Goal: Task Accomplishment & Management: Complete application form

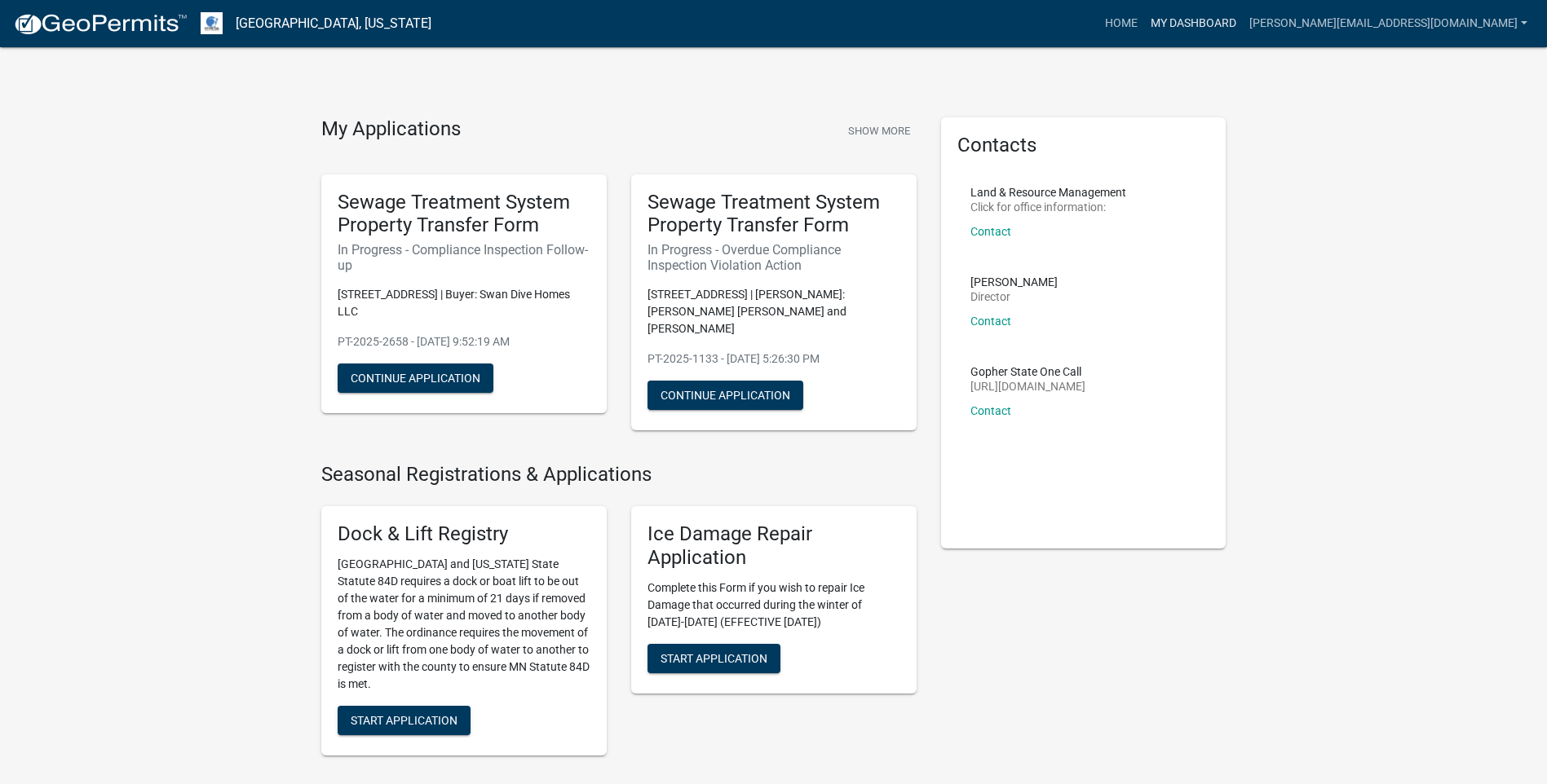
click at [1243, 23] on link "My Dashboard" at bounding box center [1193, 23] width 99 height 31
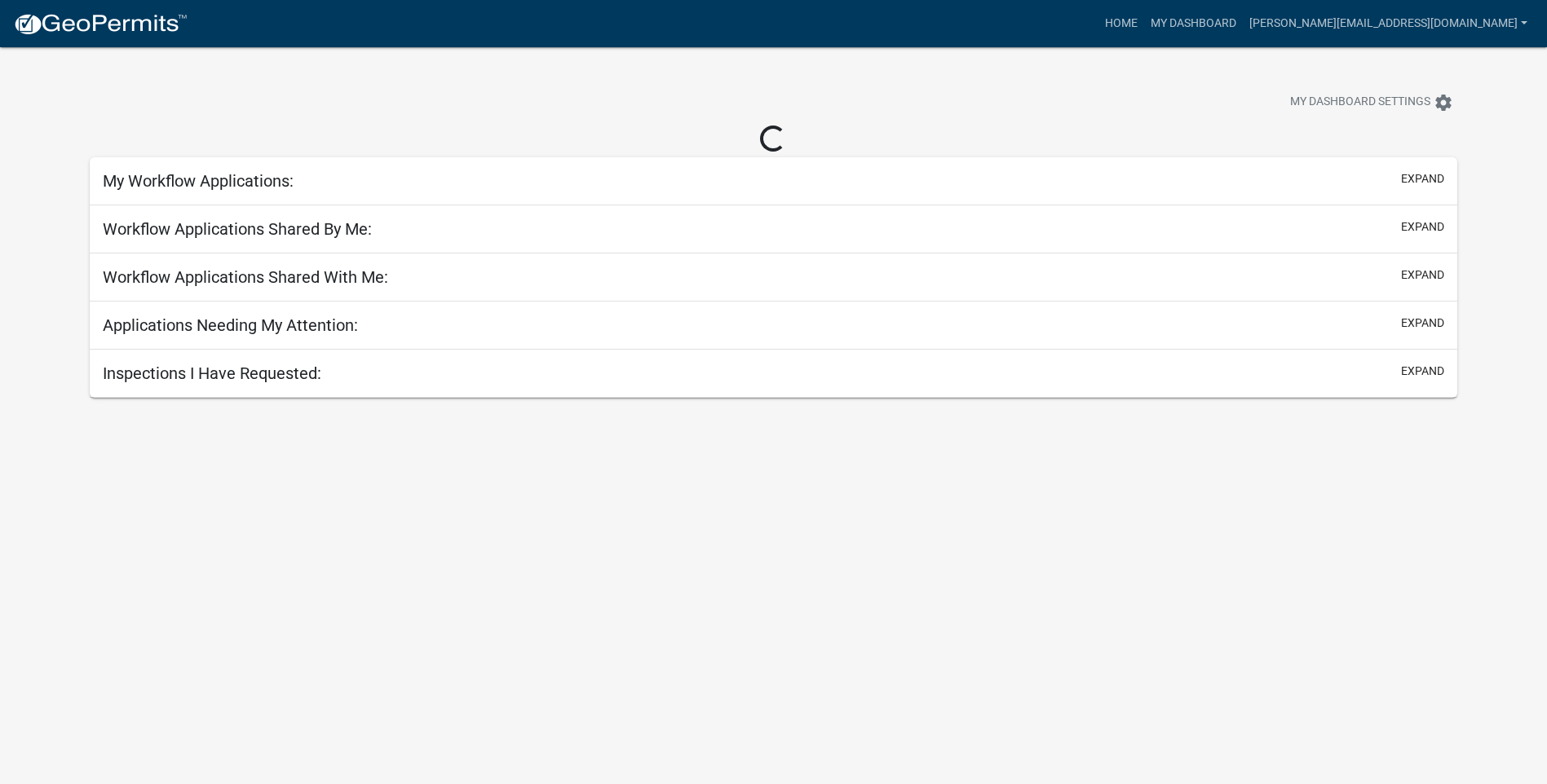
select select "3: 100"
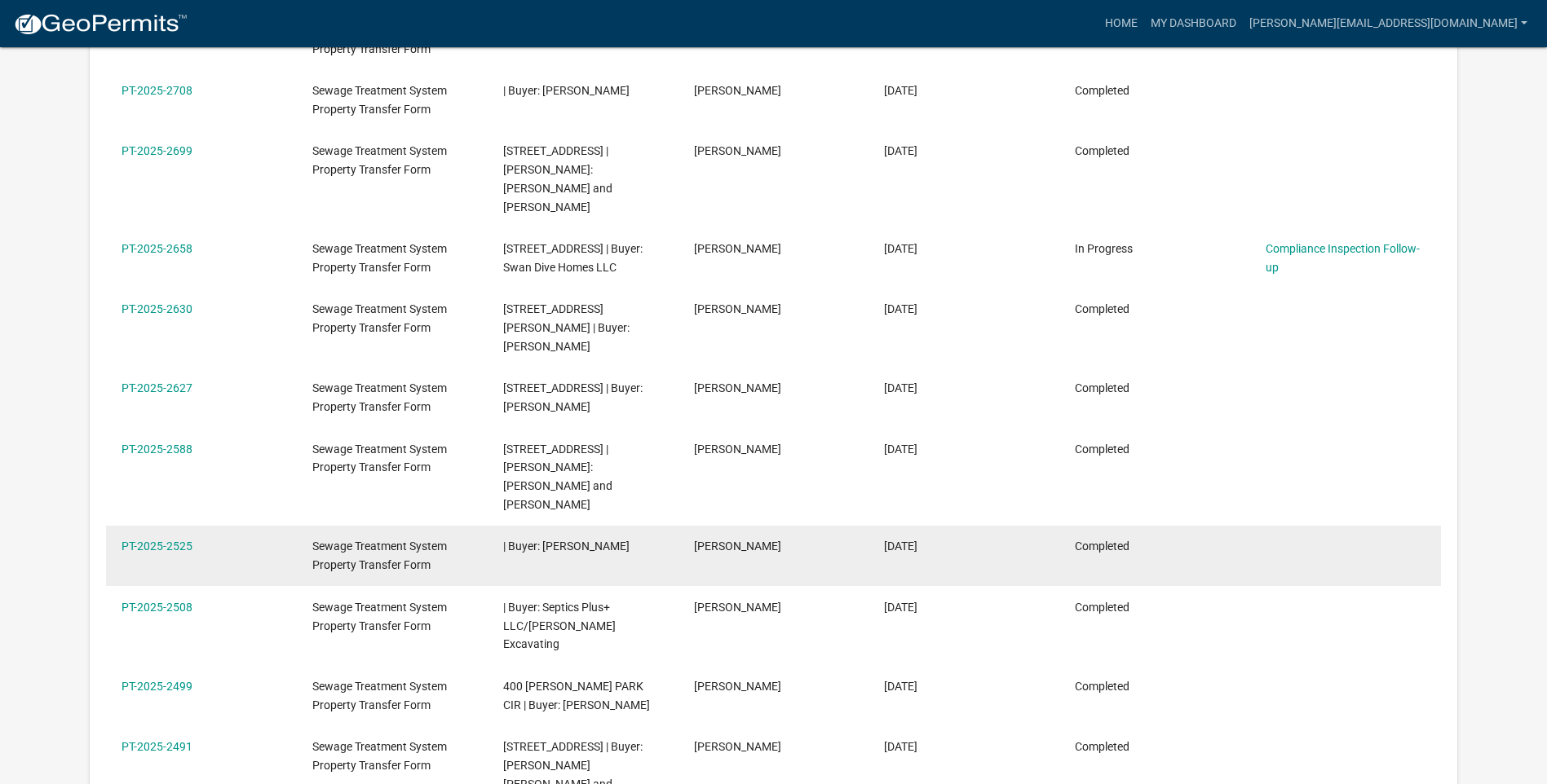
scroll to position [407, 0]
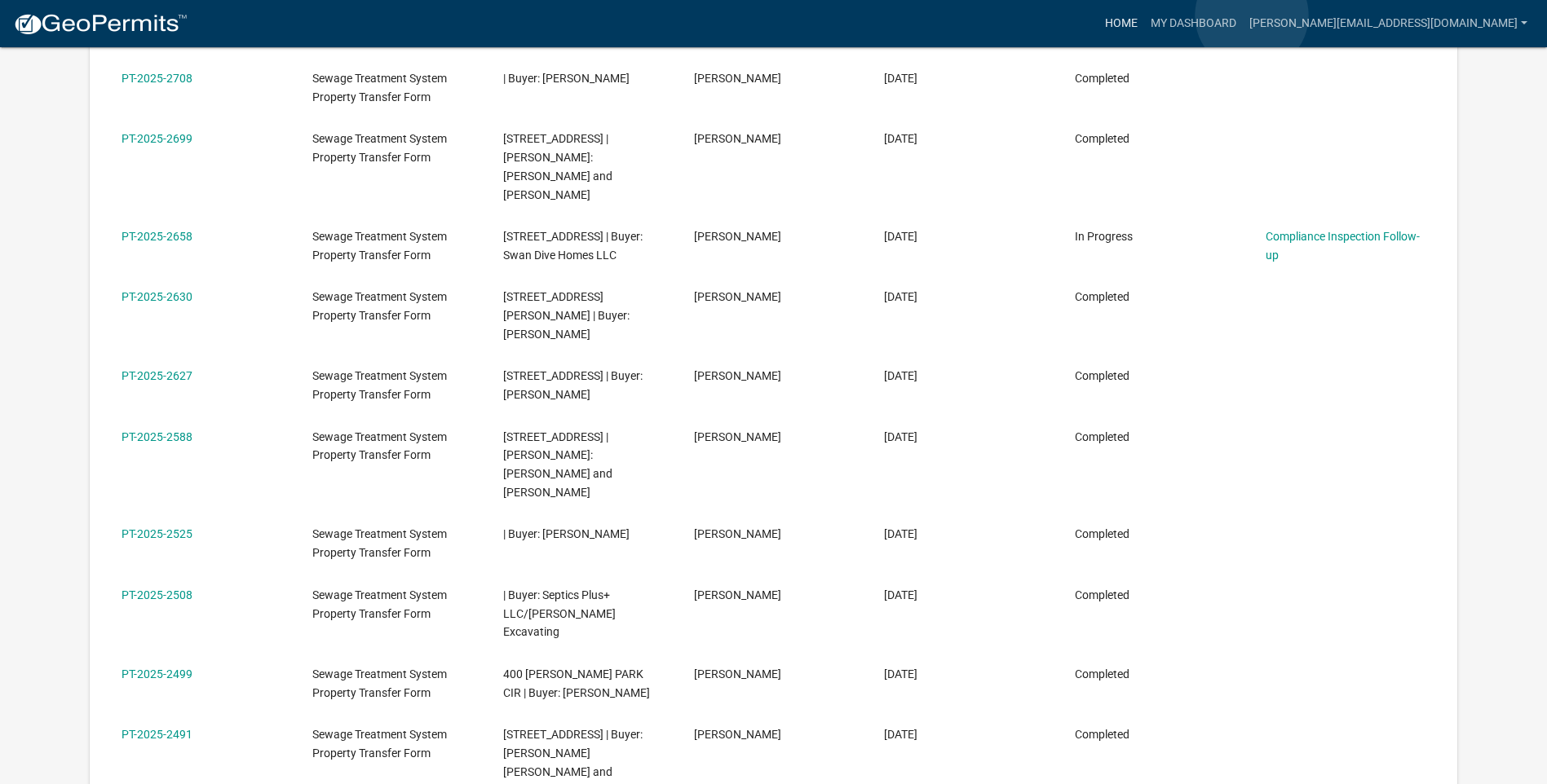
click at [1144, 16] on link "Home" at bounding box center [1121, 23] width 46 height 31
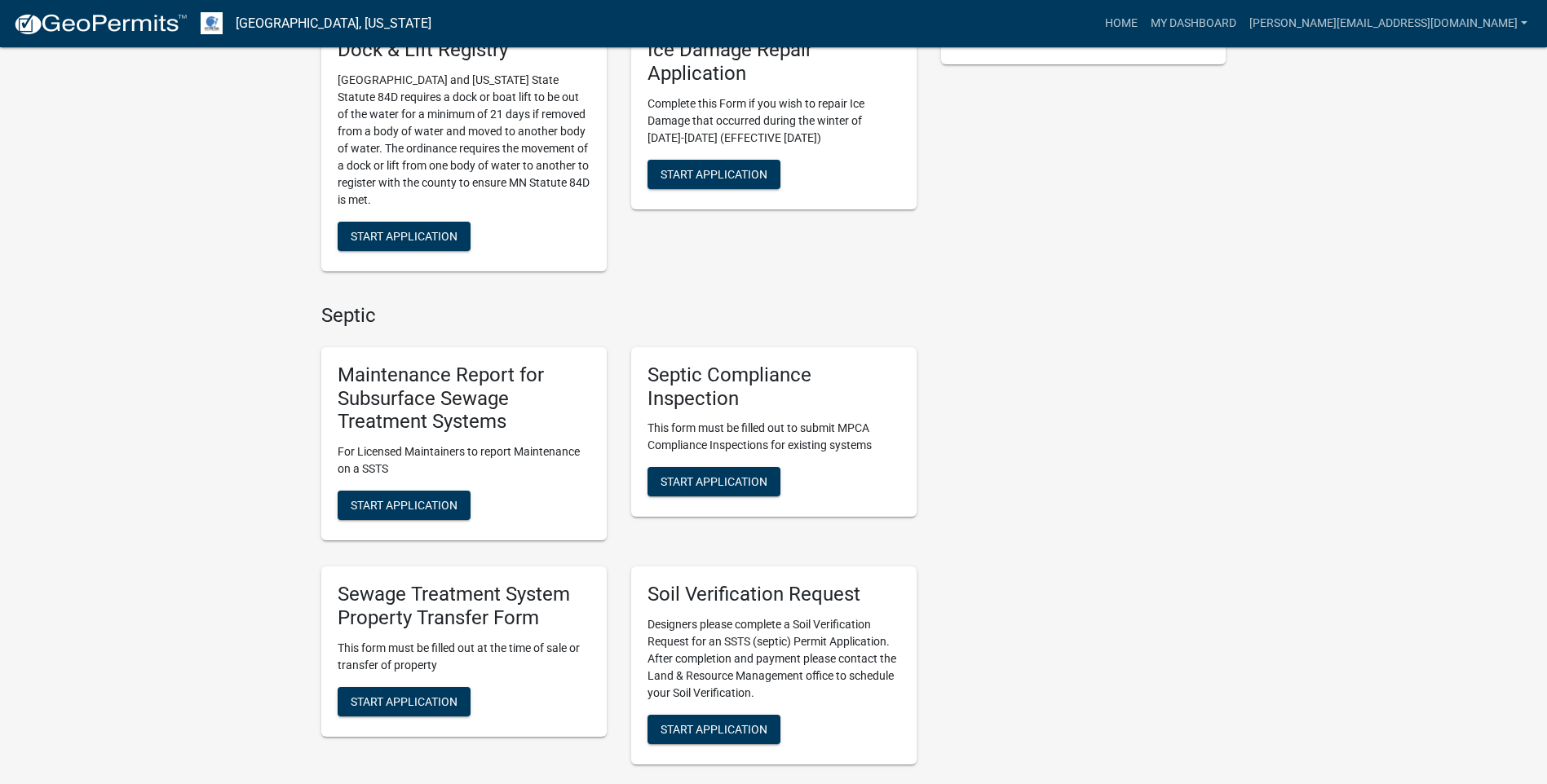
scroll to position [489, 0]
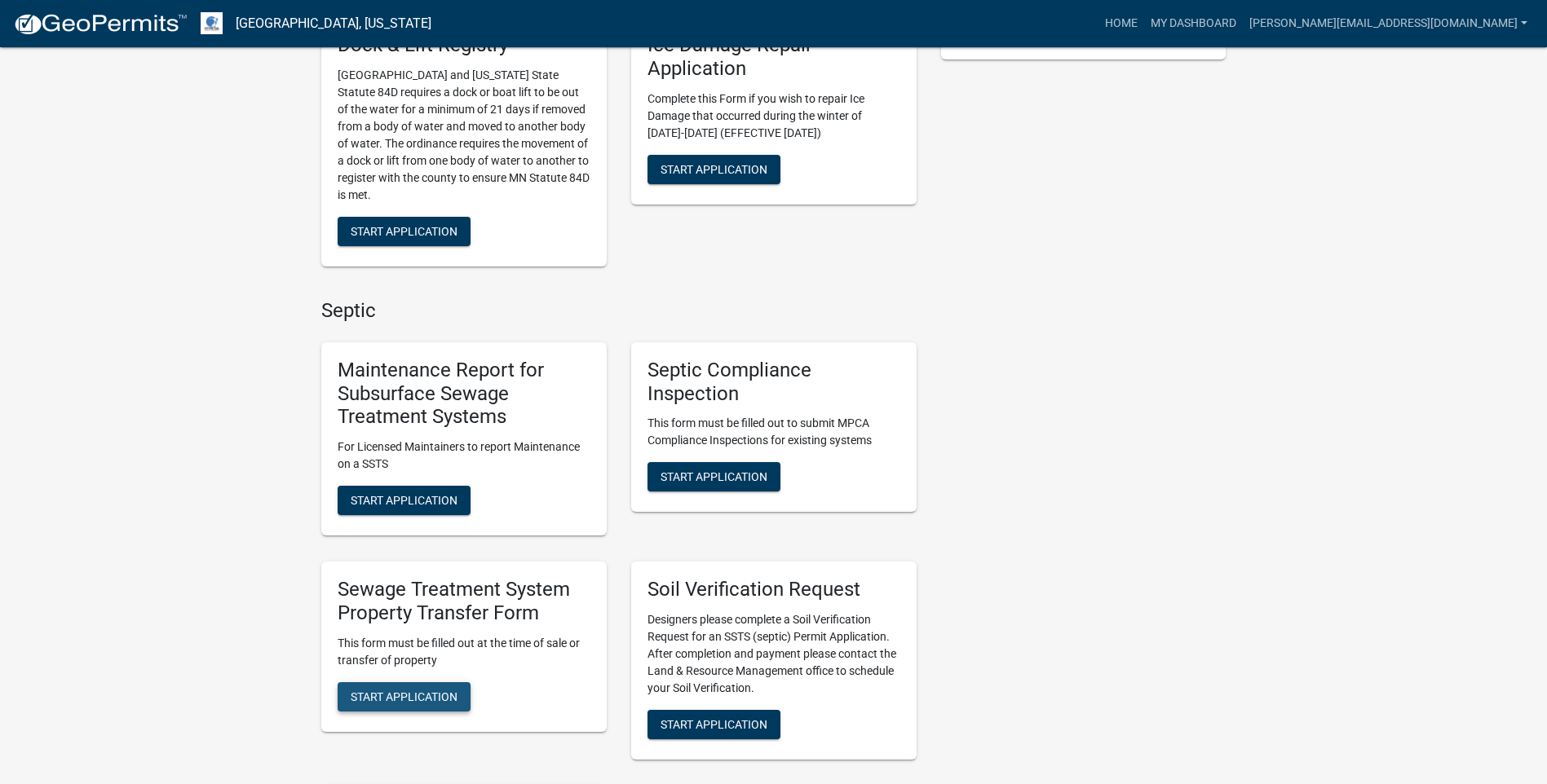
click at [415, 689] on span "Start Application" at bounding box center [404, 695] width 107 height 13
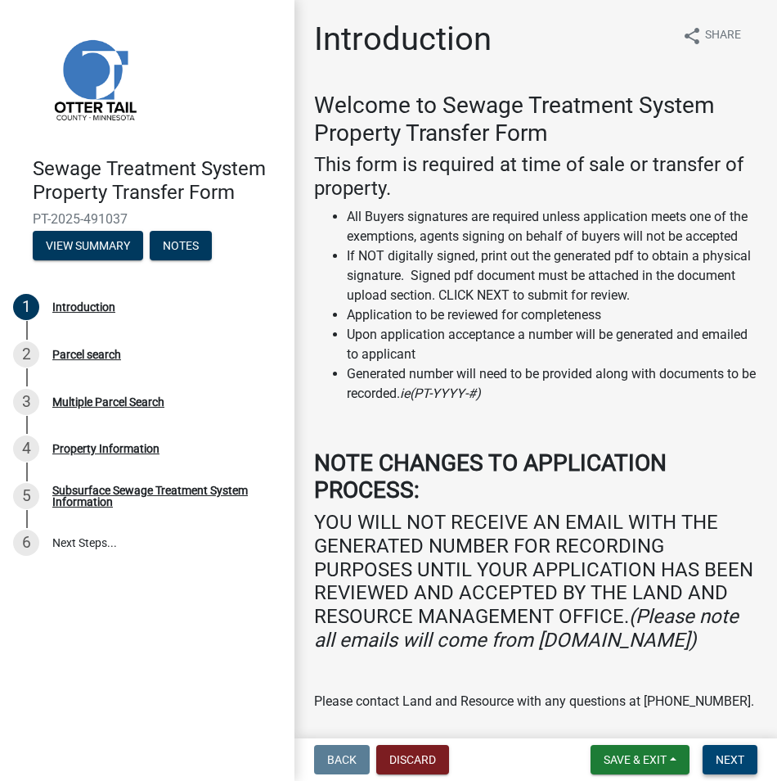
click at [733, 755] on span "Next" at bounding box center [730, 759] width 29 height 13
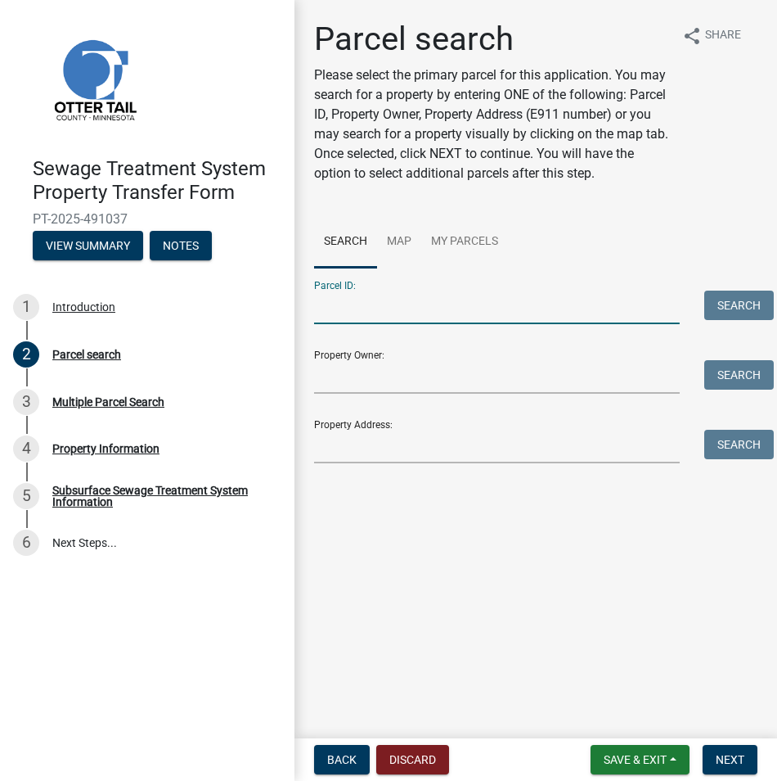
click at [335, 298] on input "Parcel ID:" at bounding box center [497, 307] width 366 height 34
paste input "71-004-50-0022-004"
type input "71-004-50-0022-004"
click at [718, 308] on button "Search" at bounding box center [739, 304] width 70 height 29
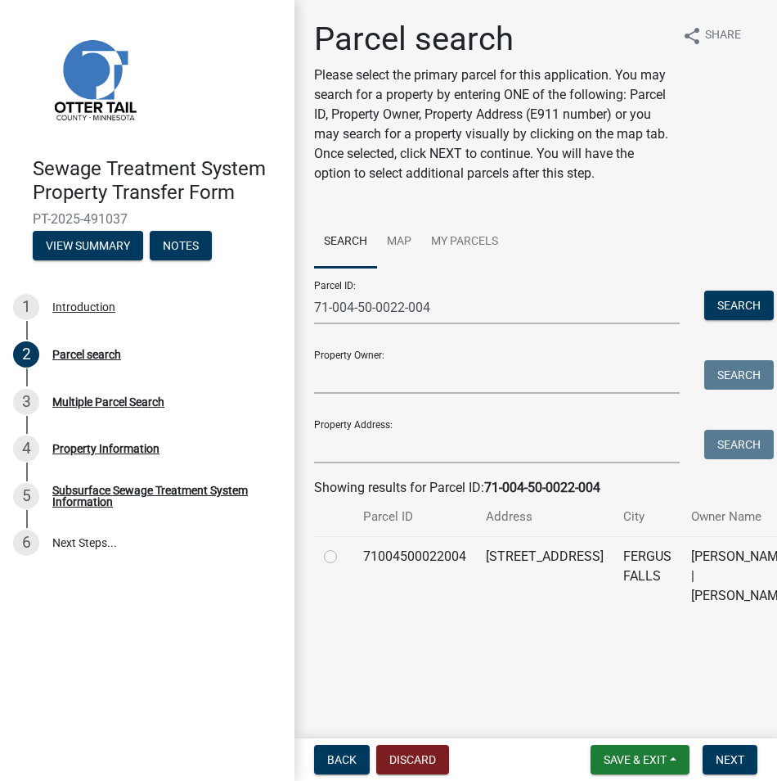
click at [344, 547] on label at bounding box center [344, 547] width 0 height 0
click at [344, 557] on input "radio" at bounding box center [349, 552] width 11 height 11
radio input "true"
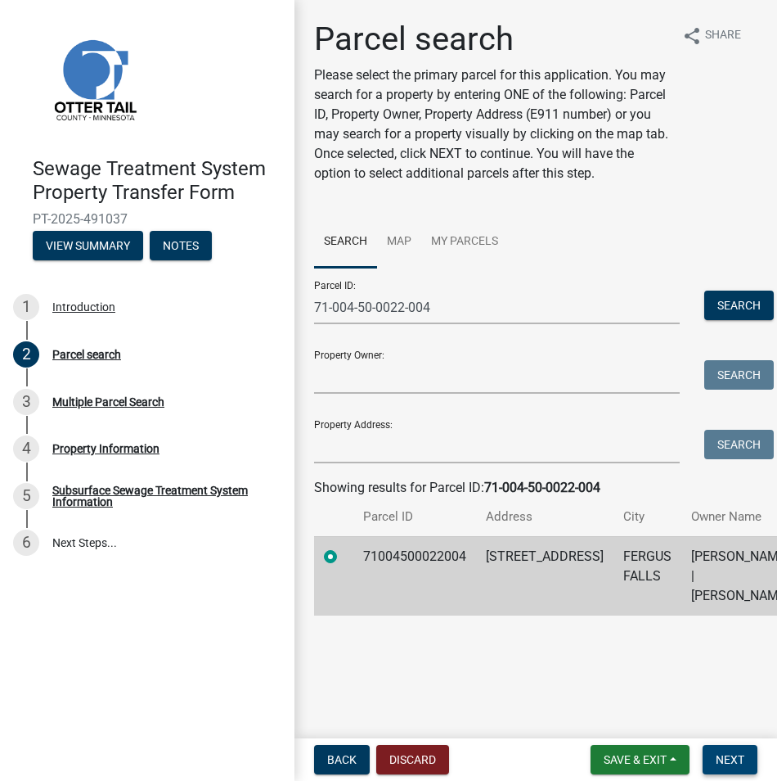
click at [713, 754] on button "Next" at bounding box center [730, 759] width 55 height 29
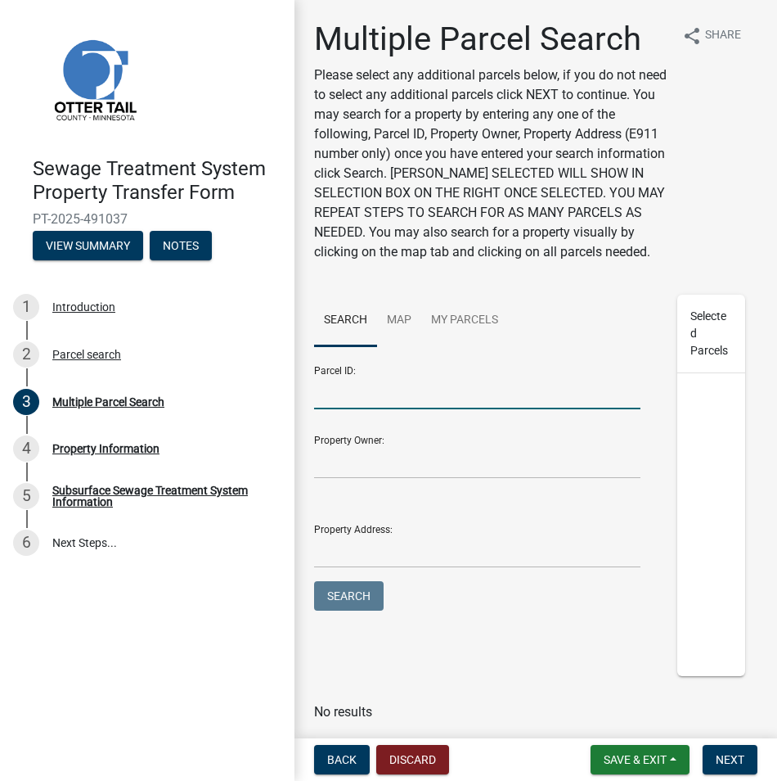
click at [337, 407] on input "Parcel ID:" at bounding box center [477, 393] width 326 height 34
paste input "71-004-99-0935-001"
type input "71-004-99-0935-001"
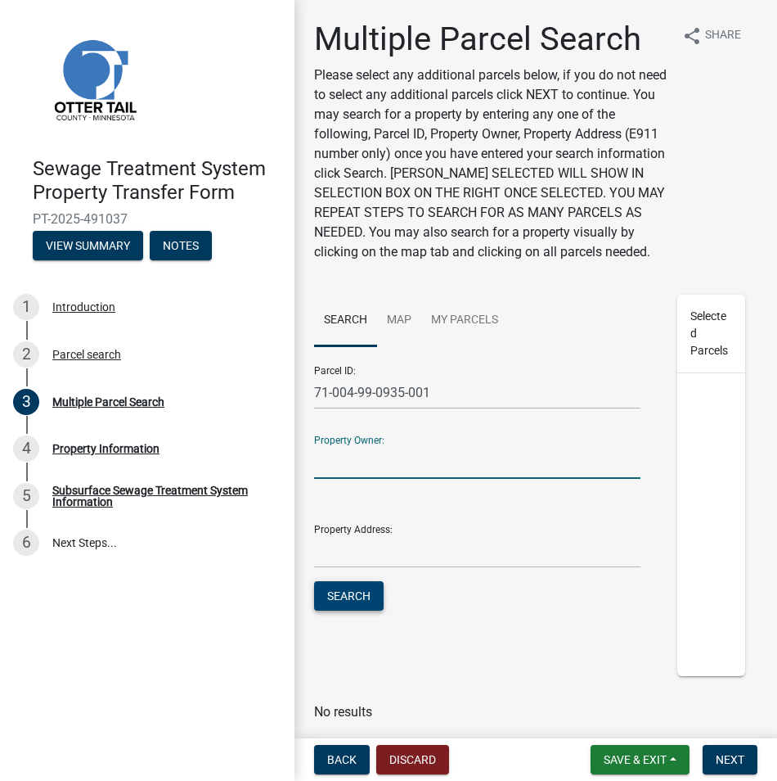
click at [349, 610] on button "Search" at bounding box center [349, 595] width 70 height 29
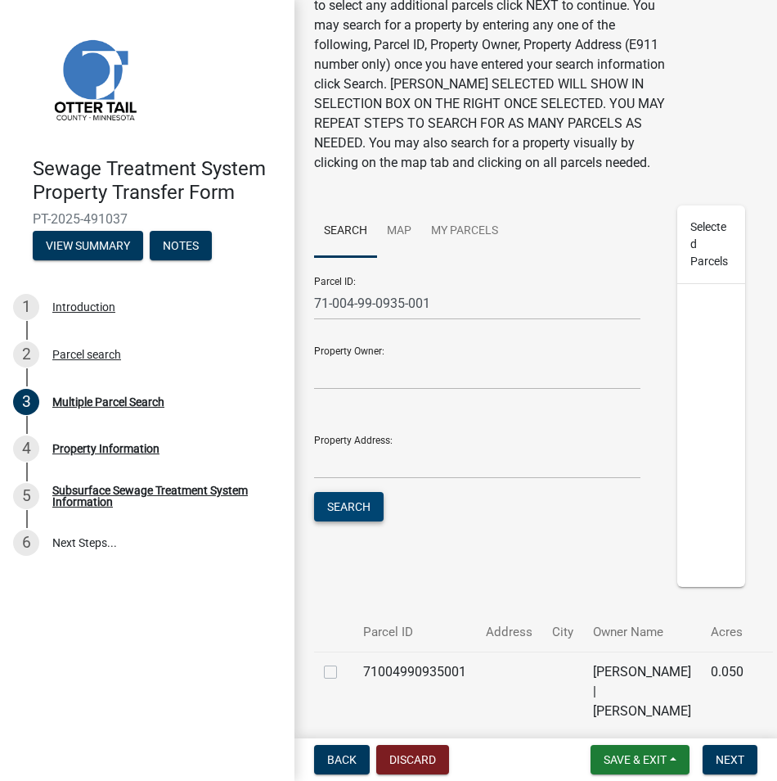
scroll to position [223, 0]
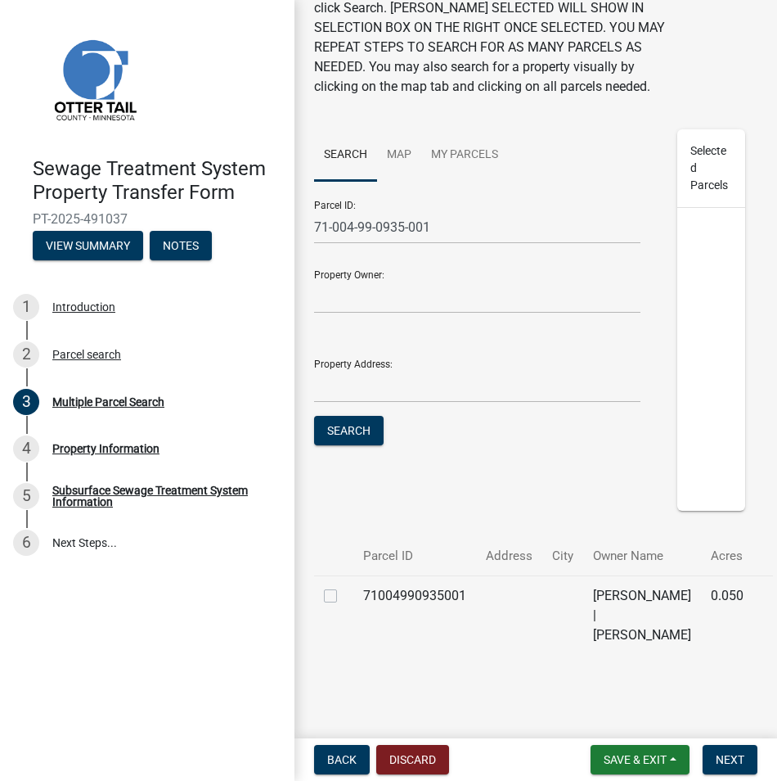
click at [344, 586] on label at bounding box center [344, 586] width 0 height 0
click at [344, 586] on input "checkbox" at bounding box center [349, 591] width 11 height 11
checkbox input "true"
click at [727, 757] on span "Next" at bounding box center [730, 759] width 29 height 13
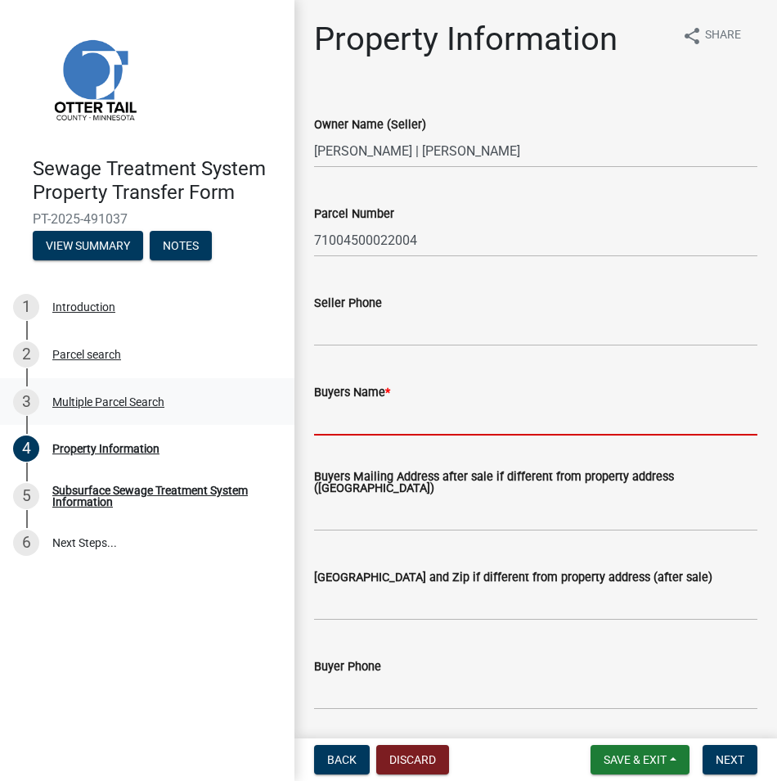
drag, startPoint x: 370, startPoint y: 417, endPoint x: 292, endPoint y: 395, distance: 80.8
click at [370, 417] on input "Buyers Name *" at bounding box center [535, 419] width 443 height 34
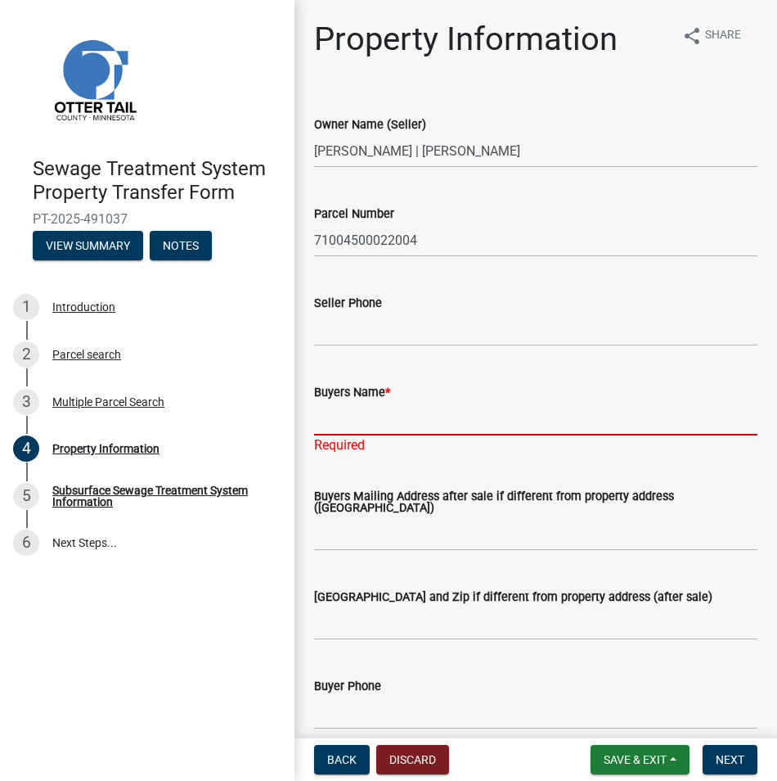
click at [327, 411] on input "Buyers Name *" at bounding box center [535, 419] width 443 height 34
paste input "[PERSON_NAME] and [PERSON_NAME]"
type input "[PERSON_NAME] and [PERSON_NAME]"
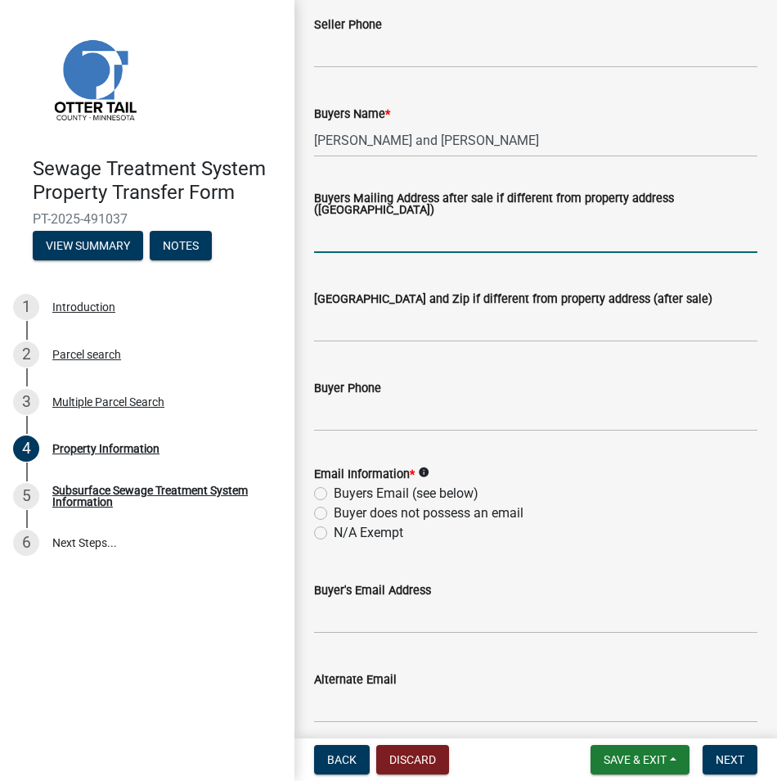
scroll to position [327, 0]
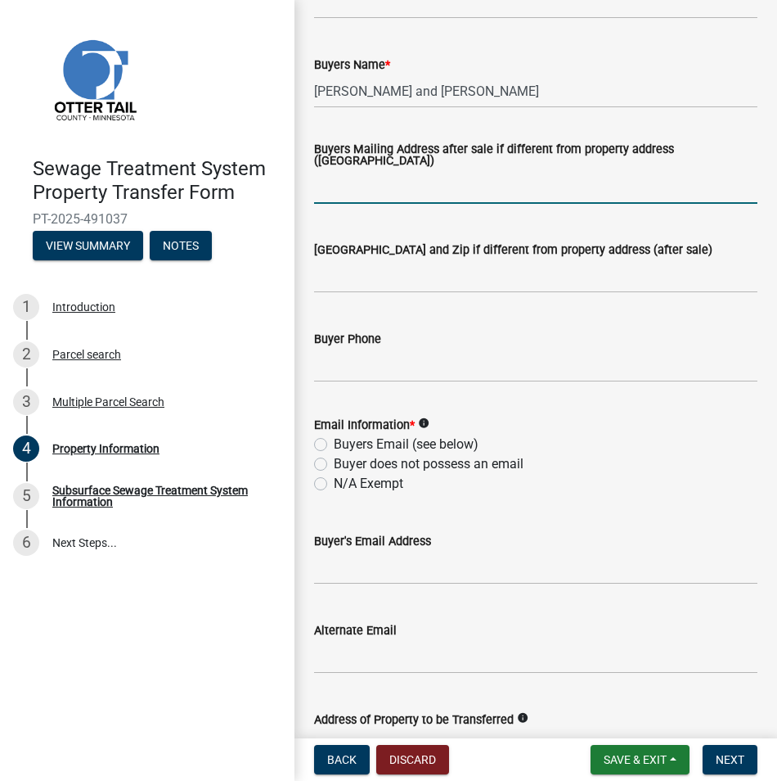
click at [334, 485] on label "N/A Exempt" at bounding box center [369, 484] width 70 height 20
click at [334, 484] on input "N/A Exempt" at bounding box center [339, 479] width 11 height 11
radio input "true"
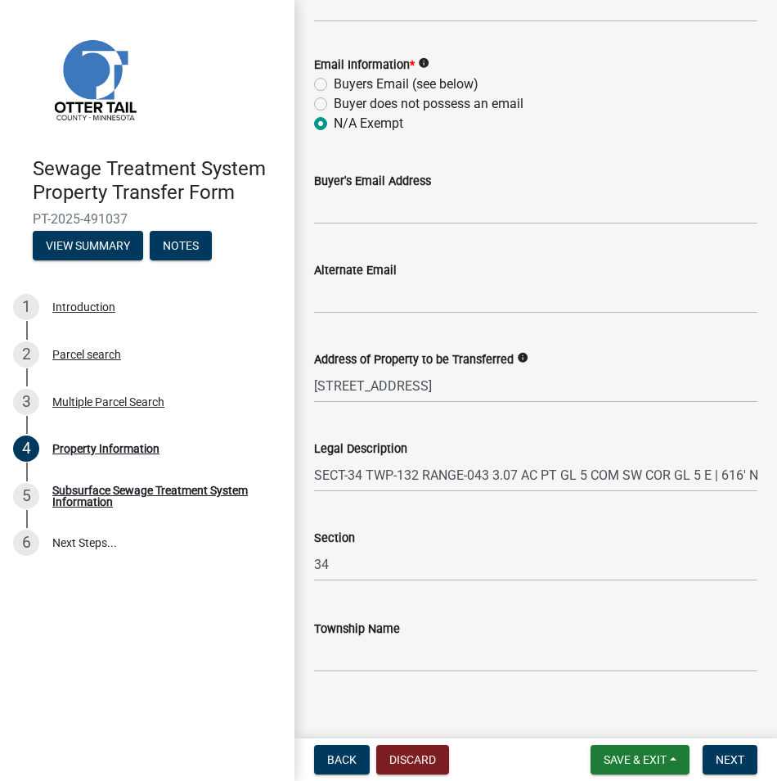
scroll to position [705, 0]
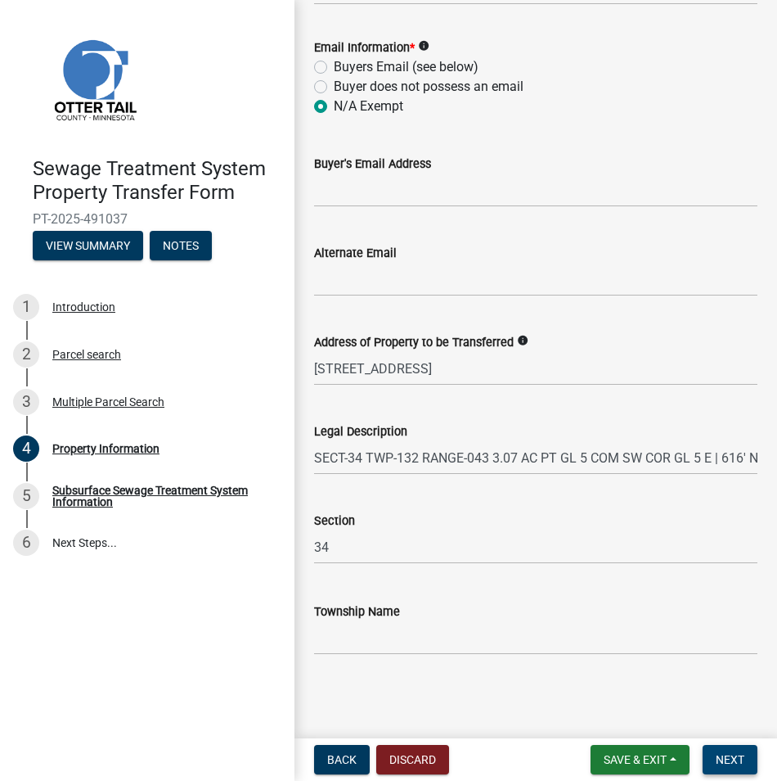
click at [727, 756] on span "Next" at bounding box center [730, 759] width 29 height 13
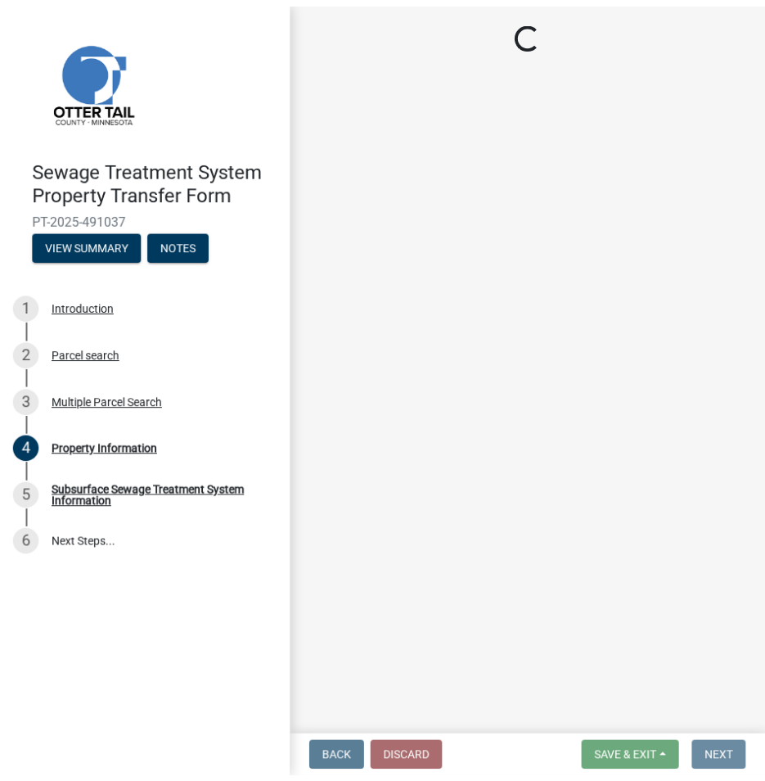
scroll to position [0, 0]
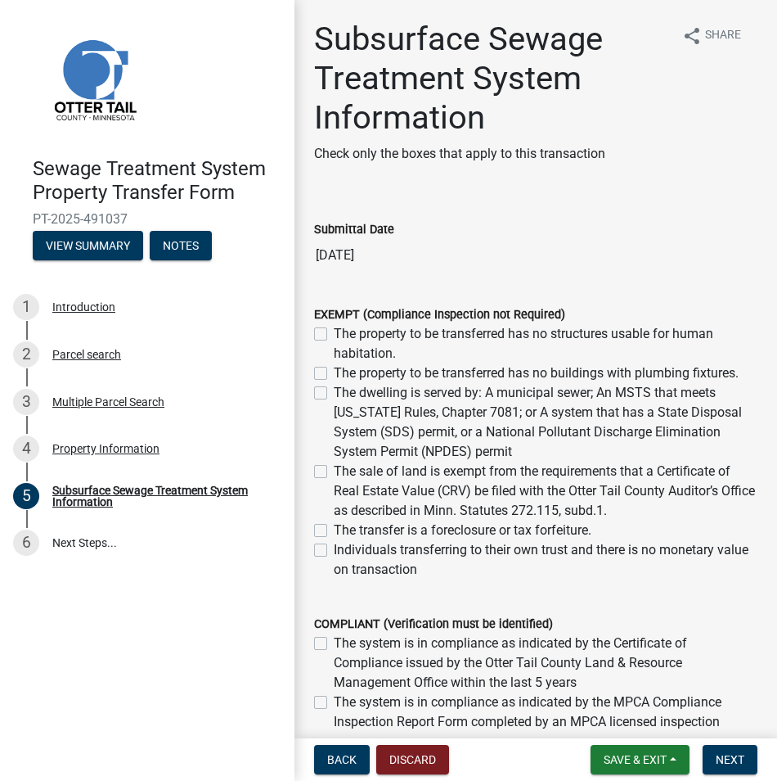
click at [334, 392] on label "The dwelling is served by: A municipal sewer; An MSTS that meets [US_STATE] Rul…" at bounding box center [546, 422] width 424 height 79
click at [334, 392] on input "The dwelling is served by: A municipal sewer; An MSTS that meets [US_STATE] Rul…" at bounding box center [339, 388] width 11 height 11
checkbox input "true"
checkbox input "false"
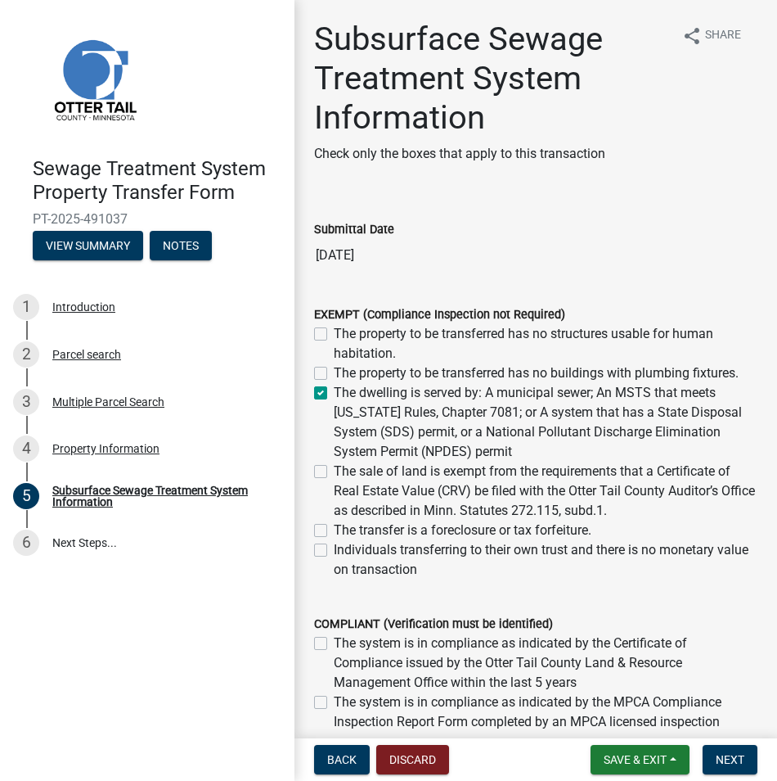
checkbox input "true"
checkbox input "false"
click at [733, 755] on span "Next" at bounding box center [730, 759] width 29 height 13
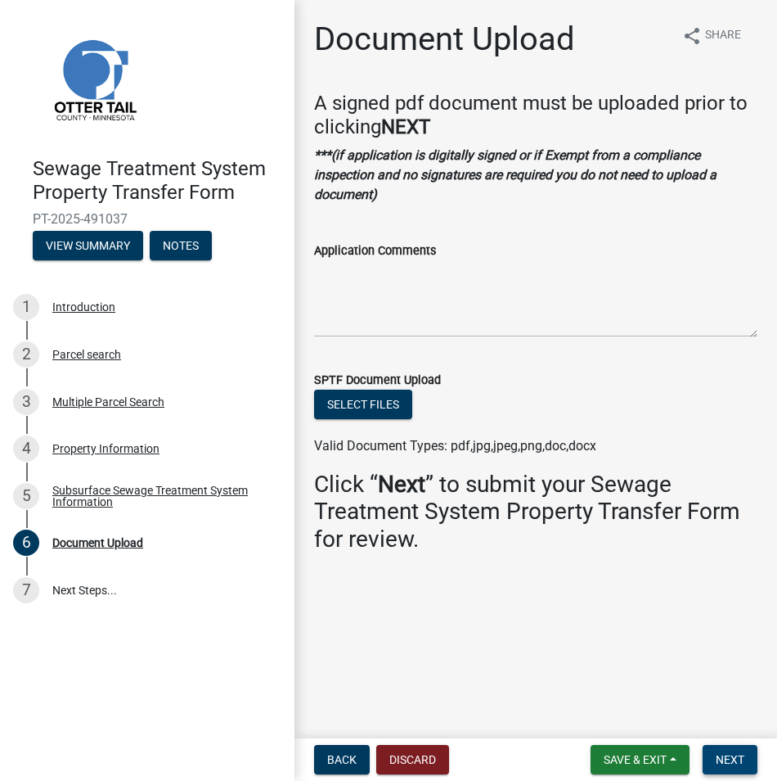
click at [736, 755] on span "Next" at bounding box center [730, 759] width 29 height 13
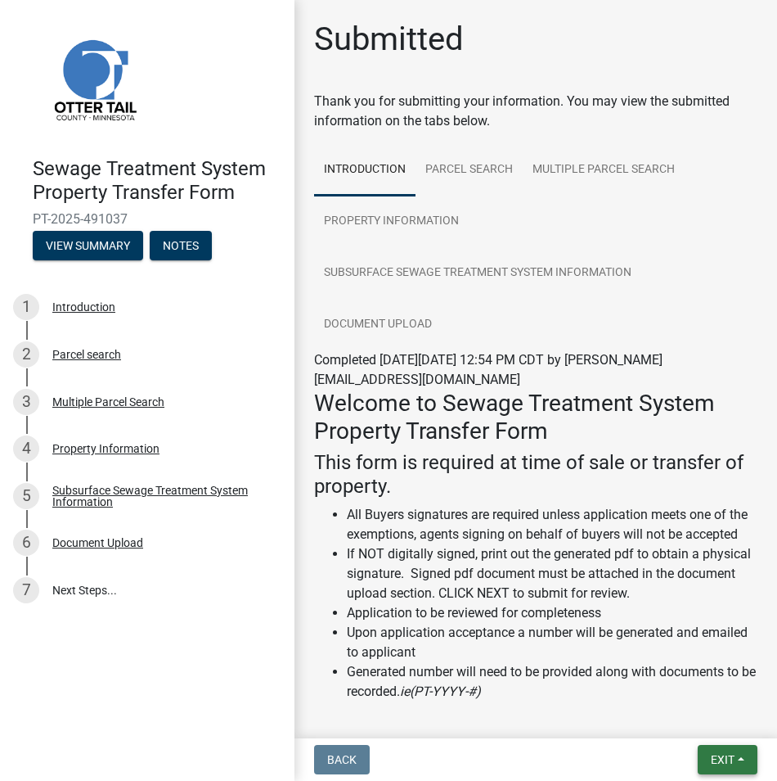
click at [736, 755] on button "Exit" at bounding box center [728, 759] width 60 height 29
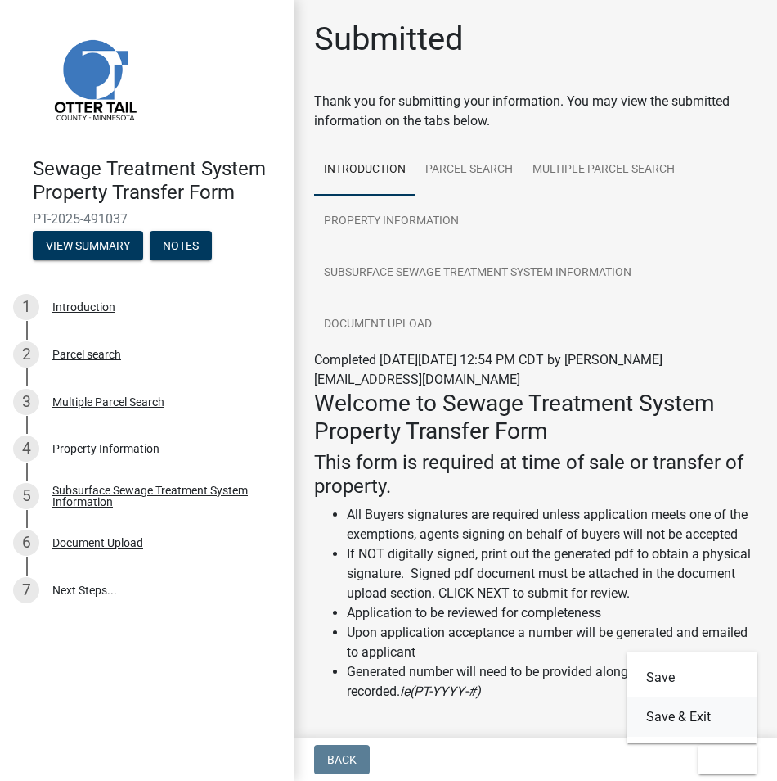
click at [666, 722] on button "Save & Exit" at bounding box center [692, 716] width 131 height 39
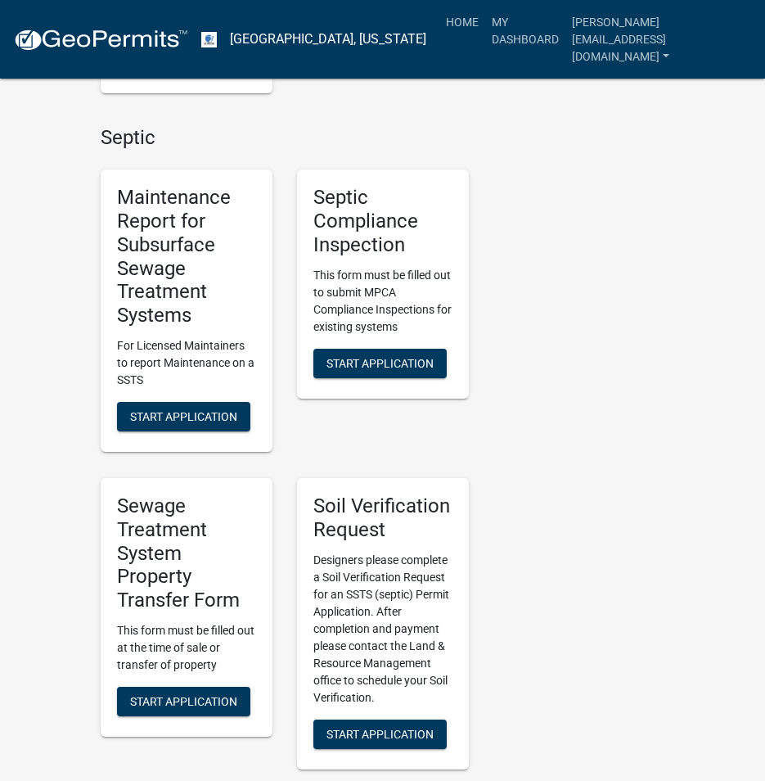
scroll to position [982, 0]
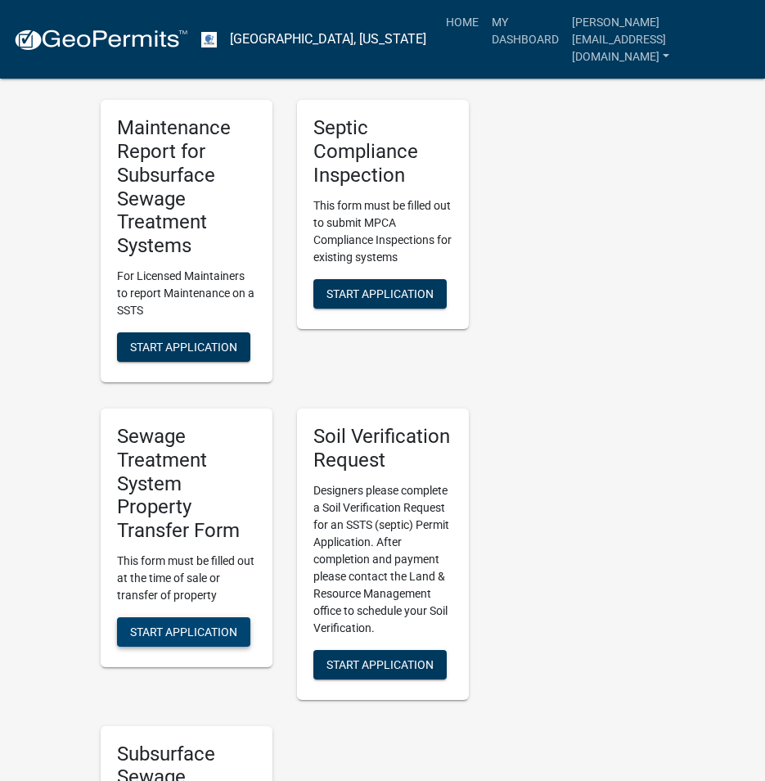
click at [179, 637] on span "Start Application" at bounding box center [183, 631] width 107 height 13
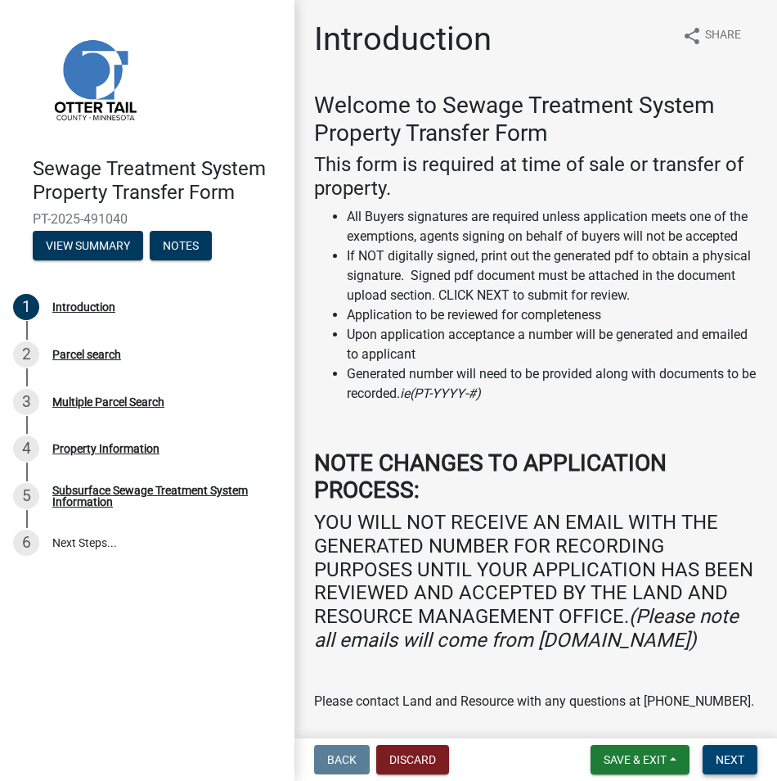
click at [731, 755] on span "Next" at bounding box center [730, 759] width 29 height 13
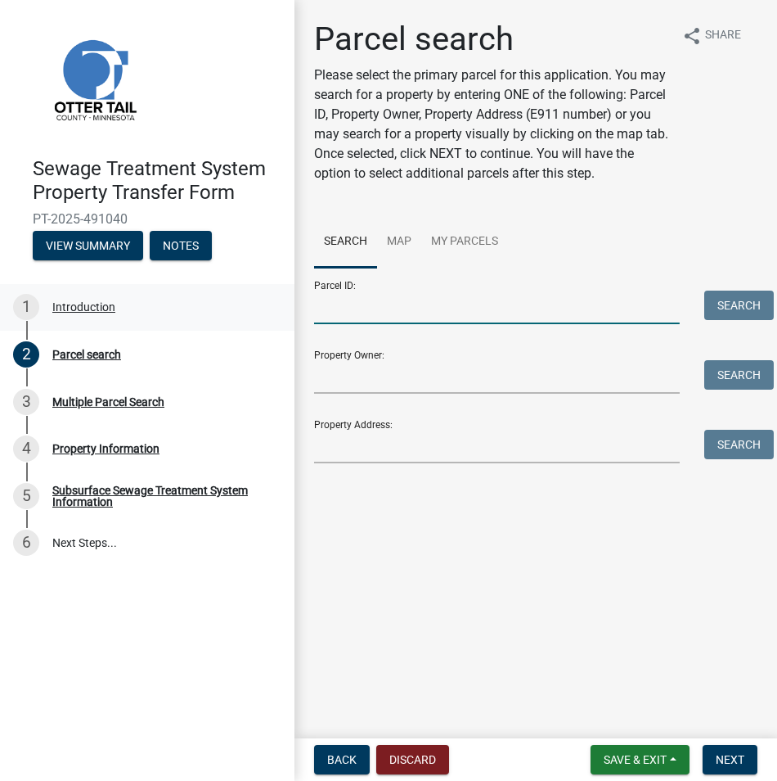
drag, startPoint x: 333, startPoint y: 308, endPoint x: 250, endPoint y: 303, distance: 82.8
click at [333, 308] on input "Parcel ID:" at bounding box center [497, 307] width 366 height 34
drag, startPoint x: 357, startPoint y: 304, endPoint x: 403, endPoint y: 306, distance: 46.7
click at [371, 304] on input "Parcel ID:" at bounding box center [497, 307] width 366 height 34
paste input "71-004-99-0083-000"
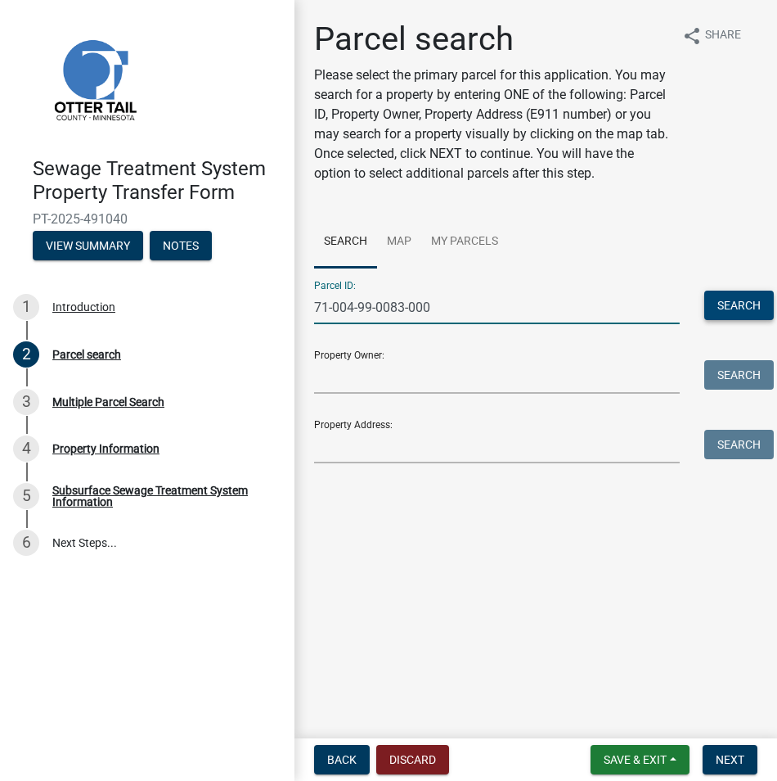
type input "71-004-99-0083-000"
click at [731, 308] on button "Search" at bounding box center [739, 304] width 70 height 29
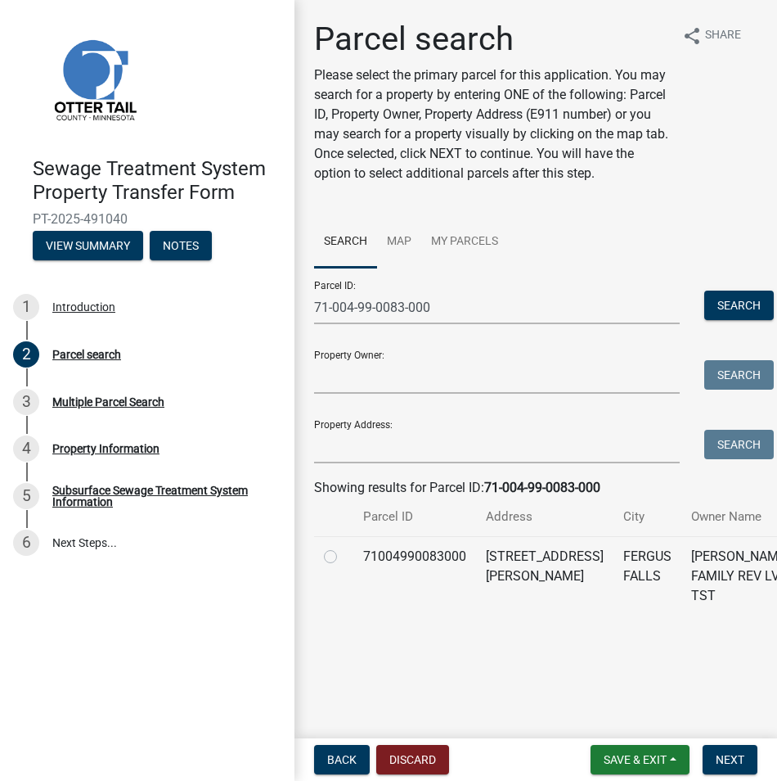
drag, startPoint x: 333, startPoint y: 578, endPoint x: 371, endPoint y: 600, distance: 44.3
click at [344, 547] on label at bounding box center [344, 547] width 0 height 0
click at [344, 557] on input "radio" at bounding box center [349, 552] width 11 height 11
radio input "true"
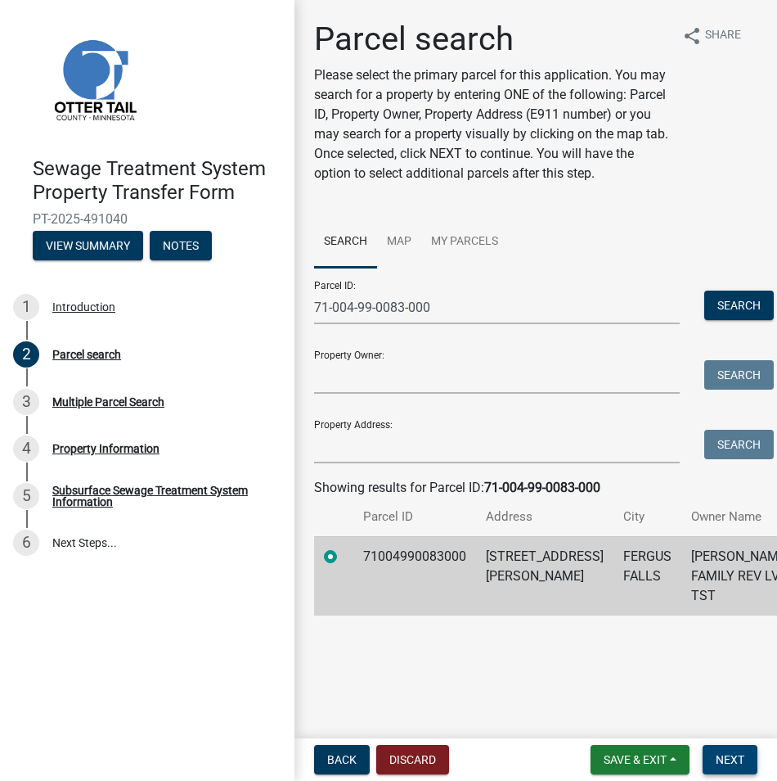
click at [718, 751] on button "Next" at bounding box center [730, 759] width 55 height 29
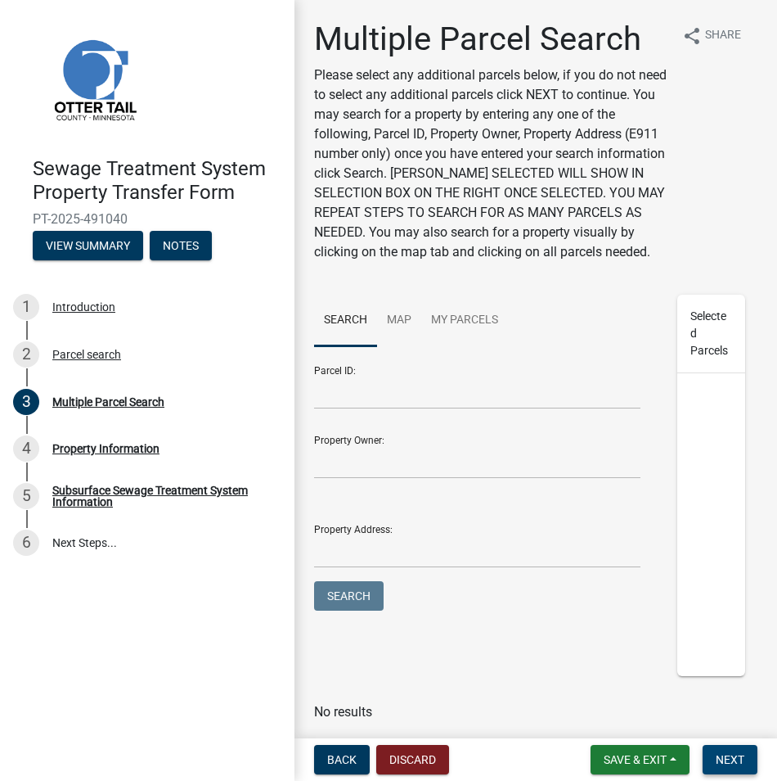
click at [738, 763] on span "Next" at bounding box center [730, 759] width 29 height 13
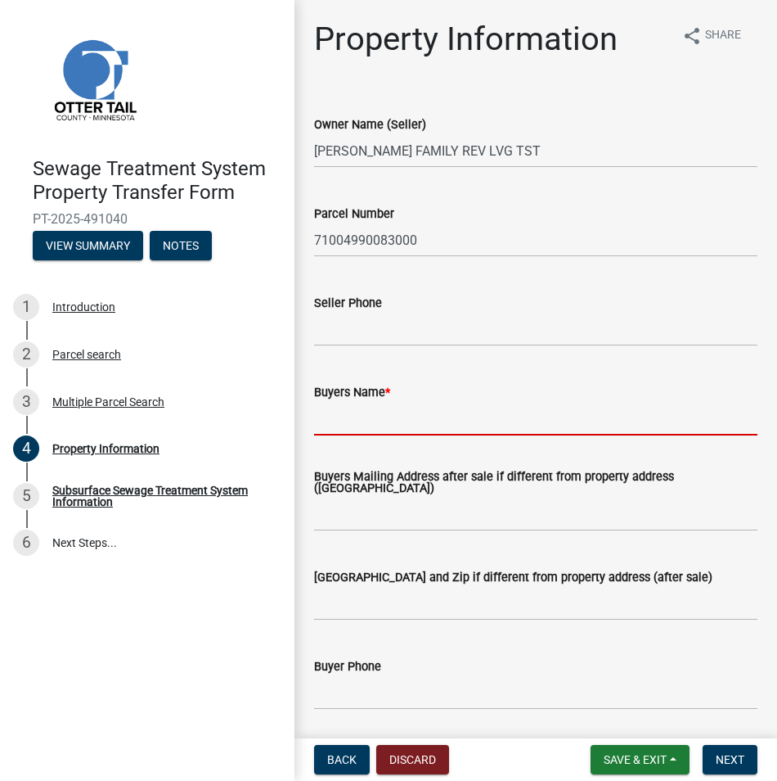
click at [331, 425] on input "Buyers Name *" at bounding box center [535, 419] width 443 height 34
paste input "[PERSON_NAME] and [PERSON_NAME]"
type input "[PERSON_NAME] and [PERSON_NAME]"
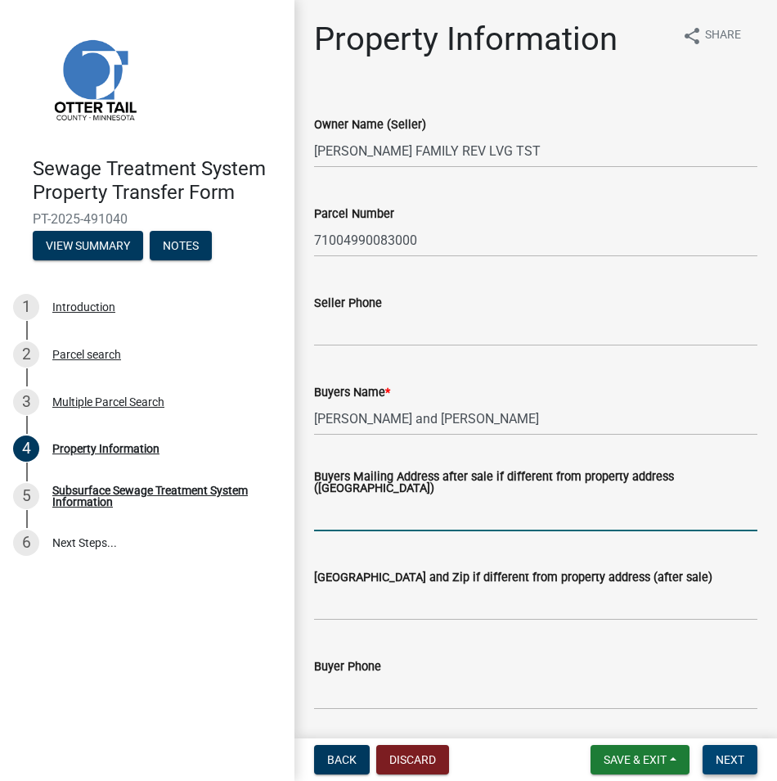
click at [722, 755] on span "Next" at bounding box center [730, 759] width 29 height 13
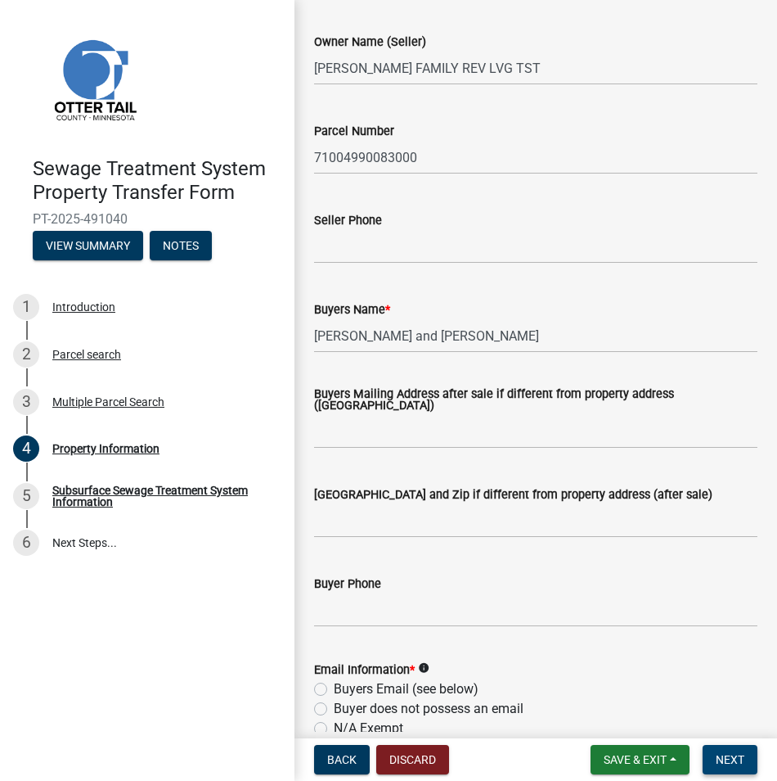
scroll to position [327, 0]
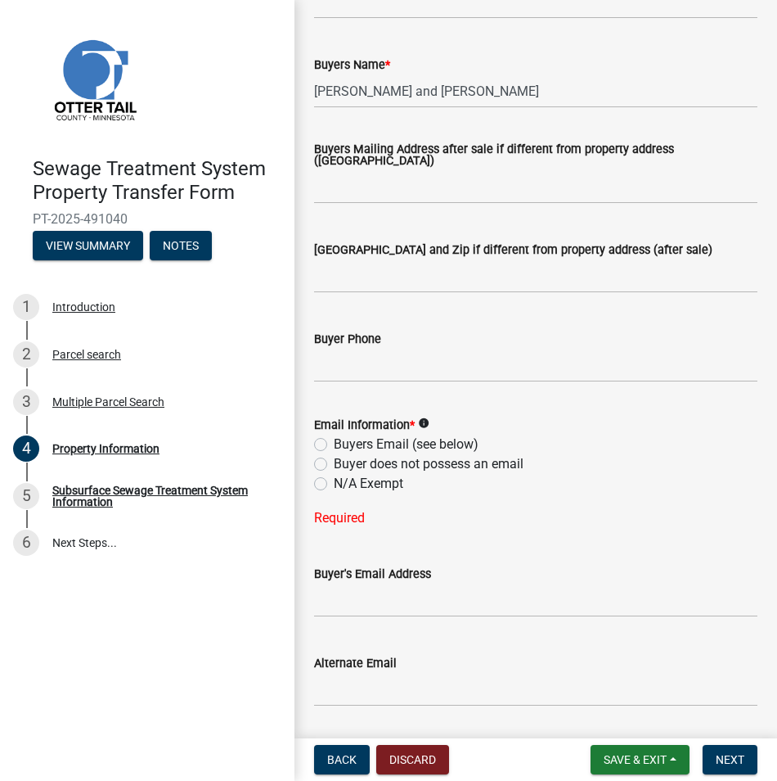
click at [319, 492] on div "N/A Exempt" at bounding box center [535, 484] width 443 height 20
click at [334, 483] on label "N/A Exempt" at bounding box center [369, 484] width 70 height 20
click at [334, 483] on input "N/A Exempt" at bounding box center [339, 479] width 11 height 11
radio input "true"
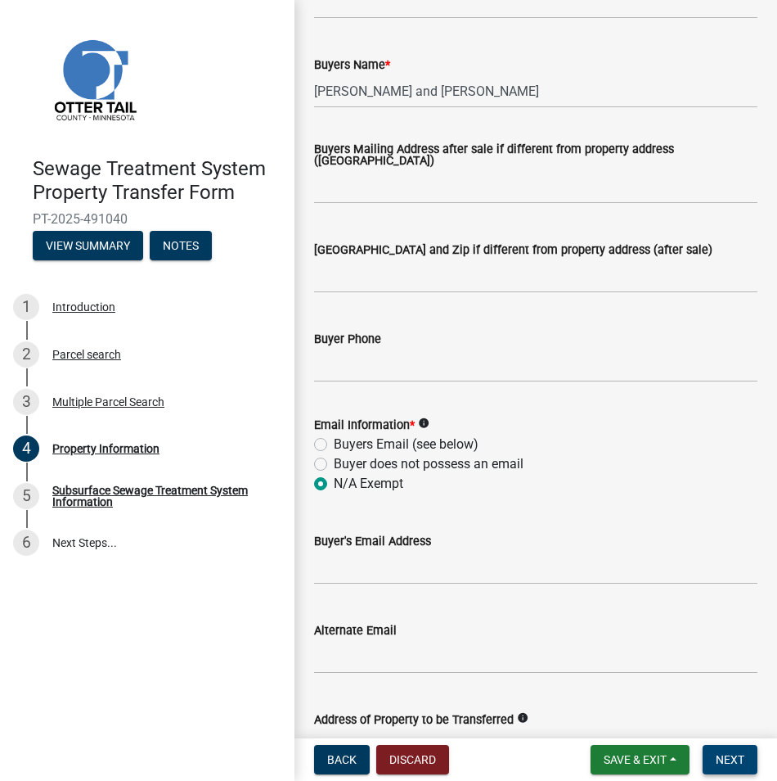
click at [727, 755] on span "Next" at bounding box center [730, 759] width 29 height 13
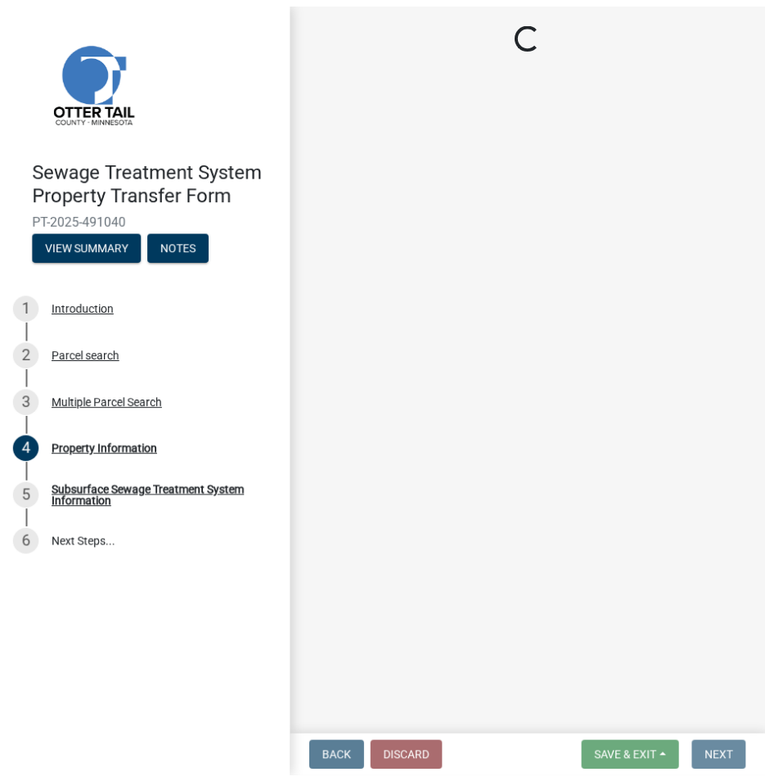
scroll to position [0, 0]
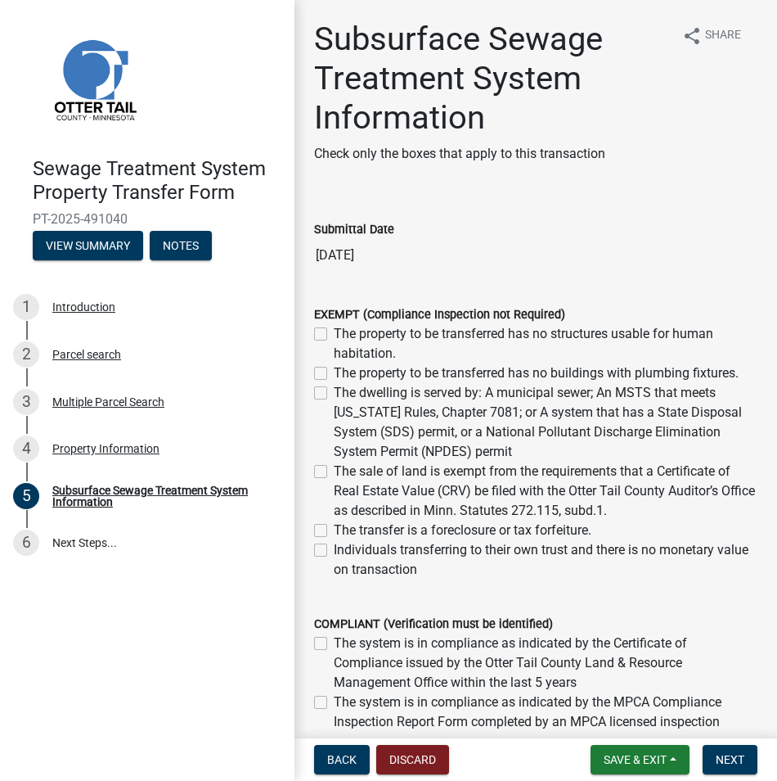
click at [334, 394] on label "The dwelling is served by: A municipal sewer; An MSTS that meets [US_STATE] Rul…" at bounding box center [546, 422] width 424 height 79
click at [334, 394] on input "The dwelling is served by: A municipal sewer; An MSTS that meets [US_STATE] Rul…" at bounding box center [339, 388] width 11 height 11
checkbox input "true"
checkbox input "false"
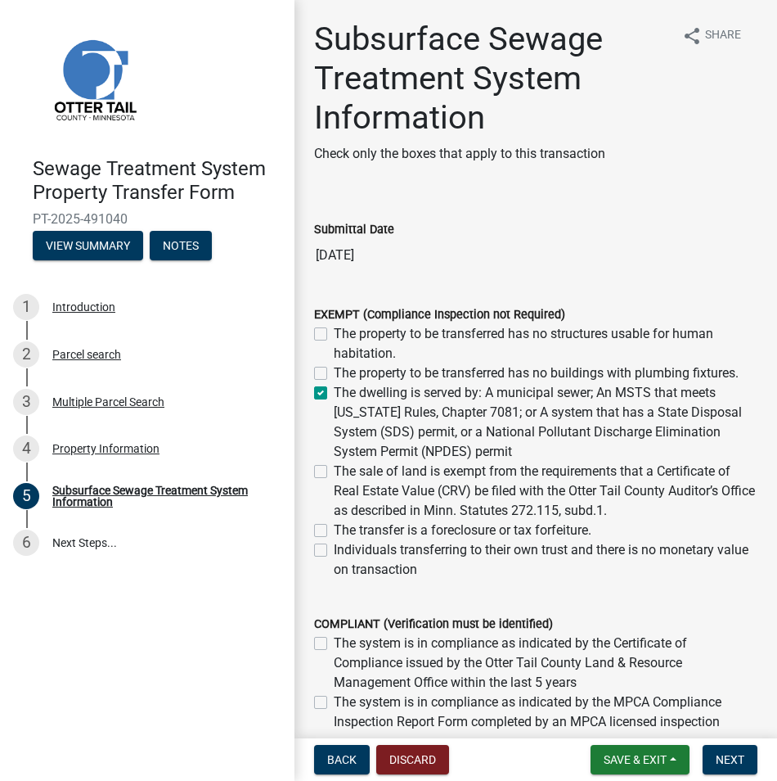
checkbox input "true"
checkbox input "false"
click at [724, 751] on button "Next" at bounding box center [730, 759] width 55 height 29
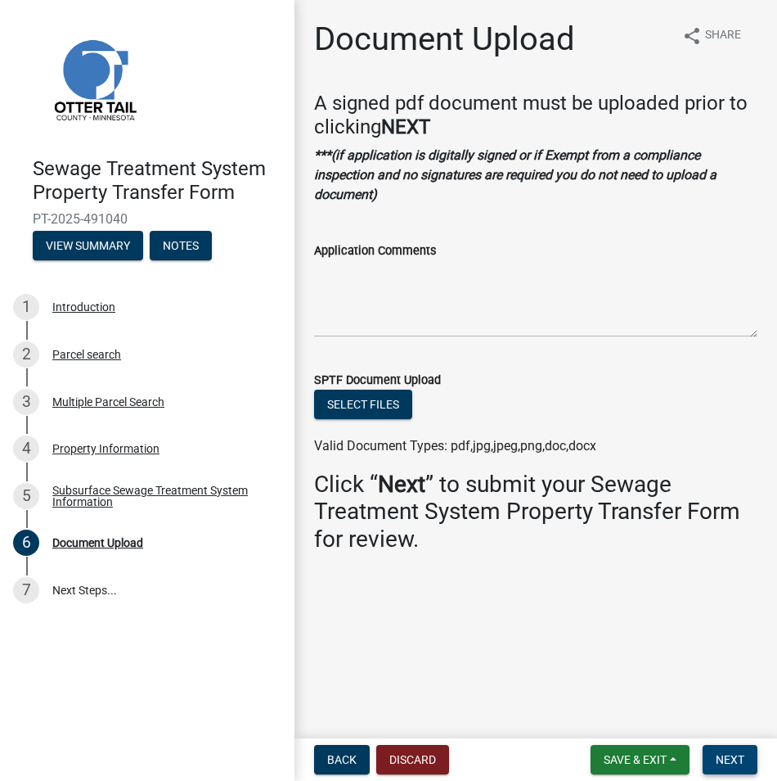
click at [724, 751] on button "Next" at bounding box center [730, 759] width 55 height 29
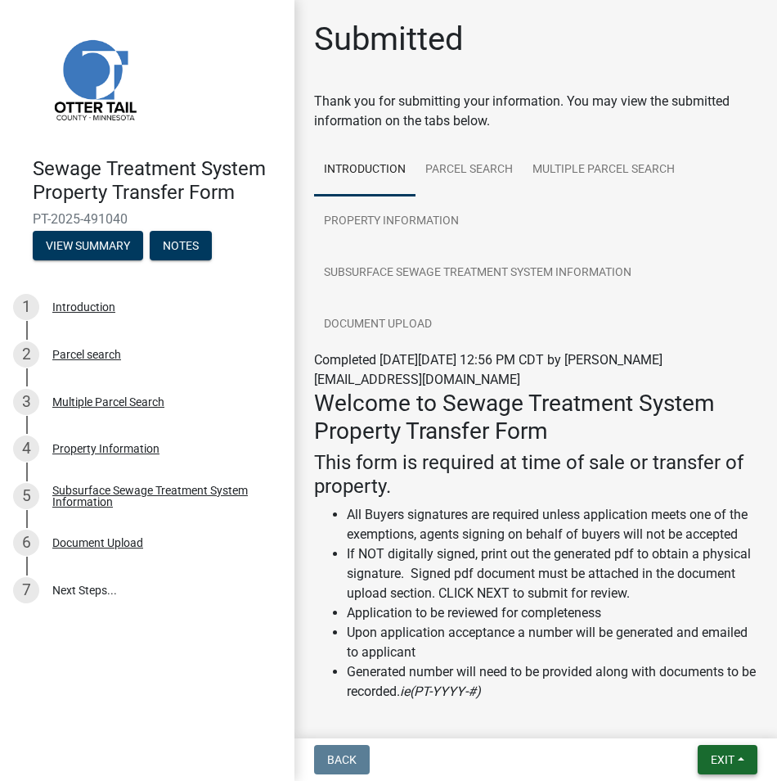
click at [724, 757] on span "Exit" at bounding box center [723, 759] width 24 height 13
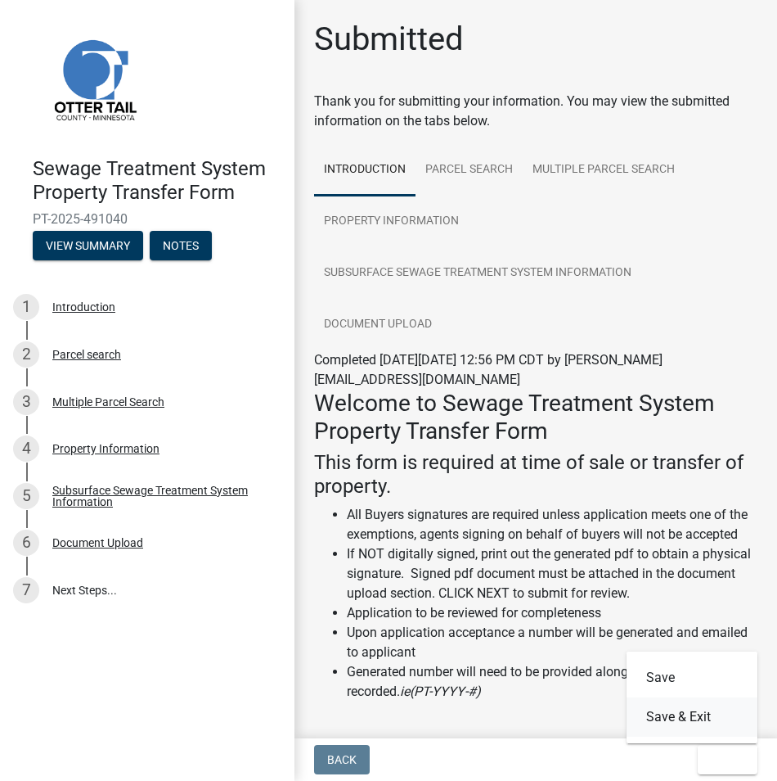
click at [699, 721] on button "Save & Exit" at bounding box center [692, 716] width 131 height 39
